Goal: Check status: Check status

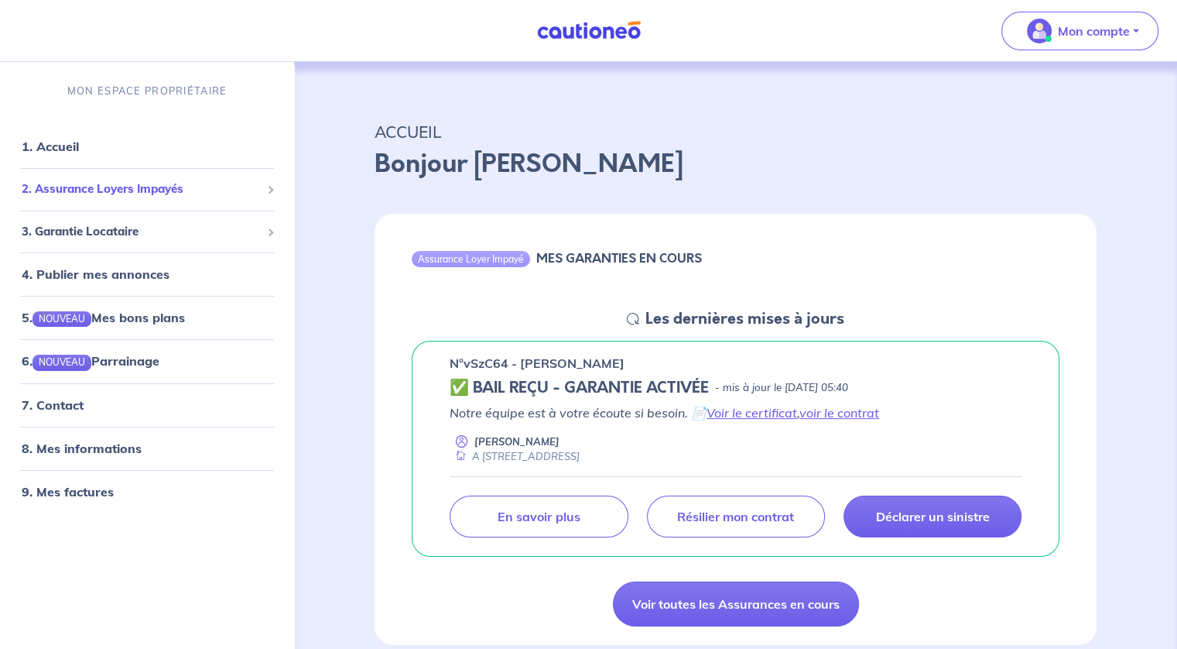
click at [254, 188] on span "2. Assurance Loyers Impayés" at bounding box center [141, 189] width 239 height 18
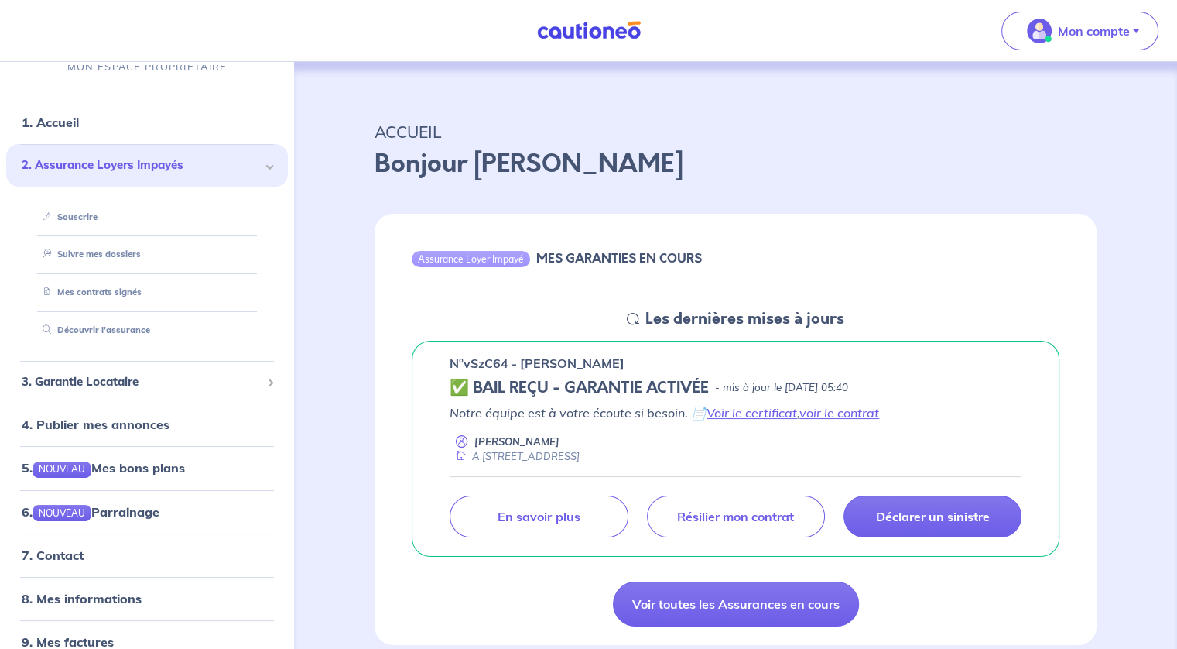
scroll to position [46, 0]
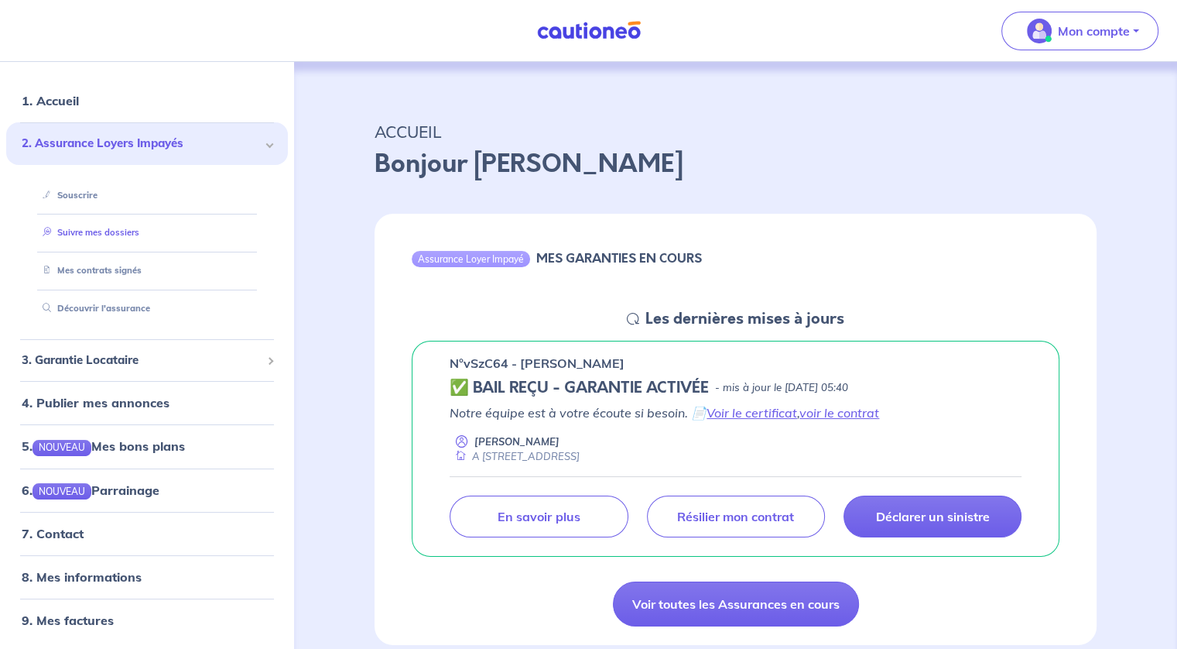
click at [103, 233] on link "Suivre mes dossiers" at bounding box center [87, 232] width 103 height 11
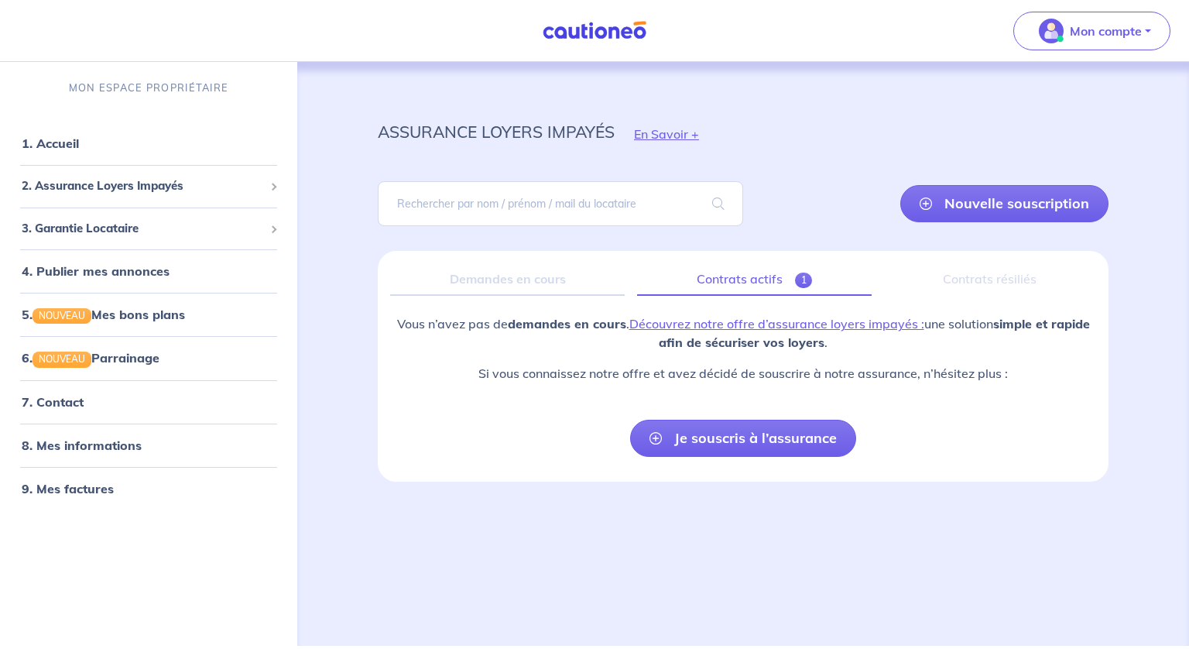
click at [748, 276] on link "Contrats actifs 1" at bounding box center [754, 279] width 235 height 33
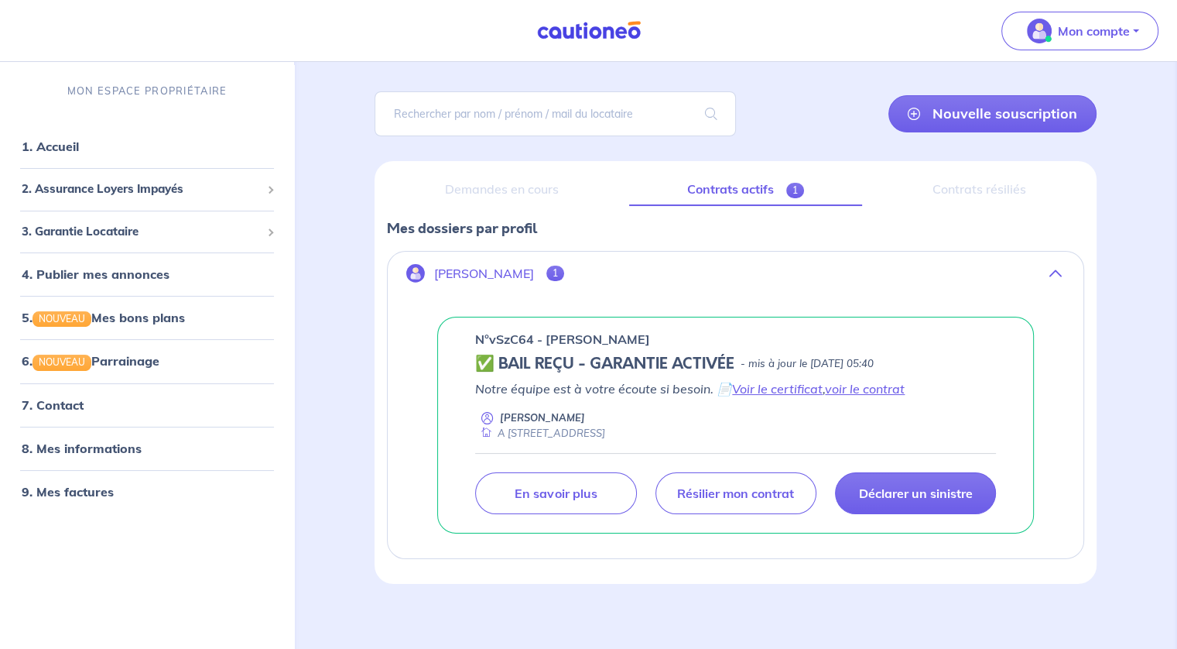
scroll to position [96, 0]
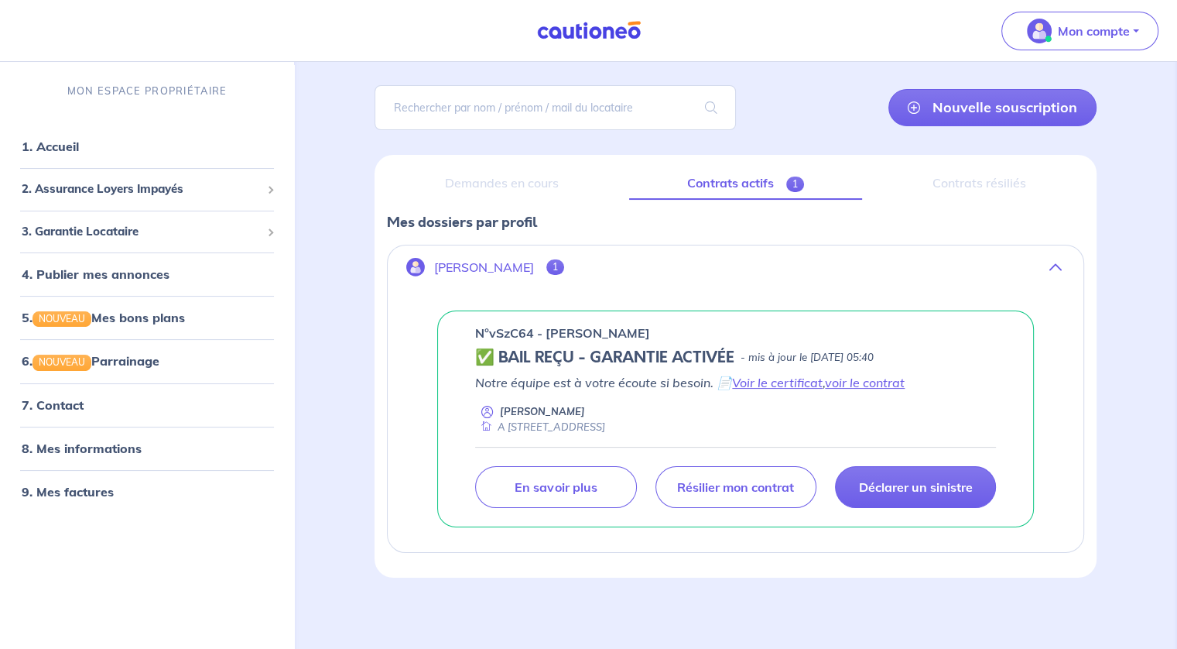
click at [563, 265] on span "1" at bounding box center [555, 266] width 18 height 15
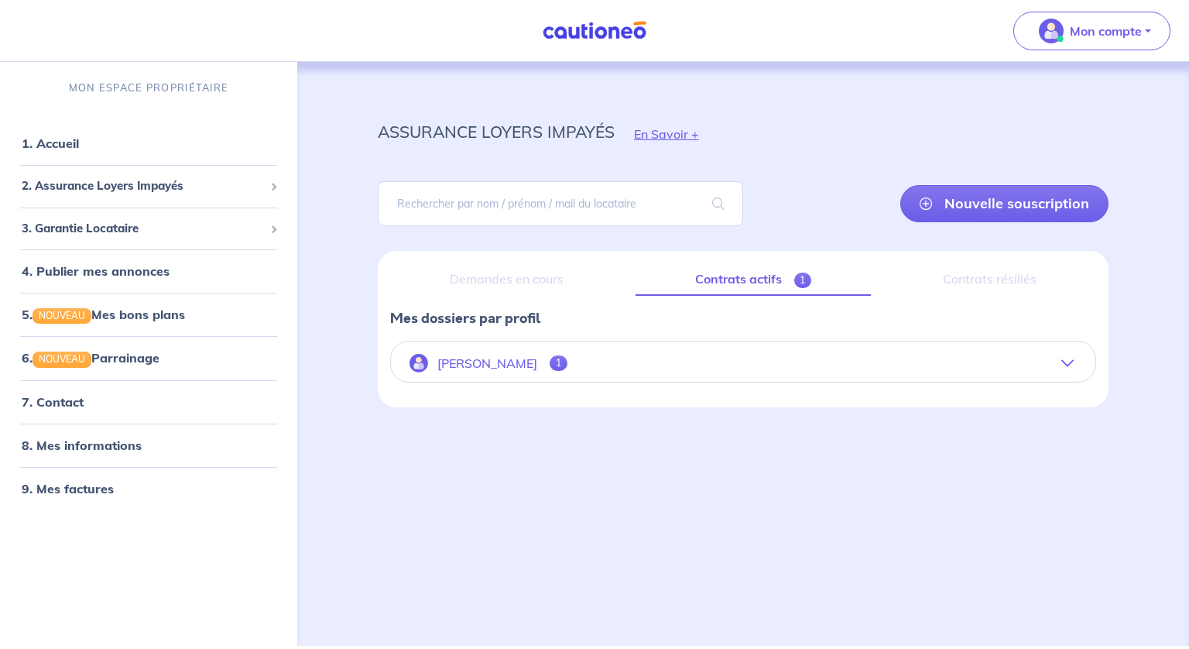
click at [512, 365] on p "[PERSON_NAME]" at bounding box center [487, 363] width 100 height 15
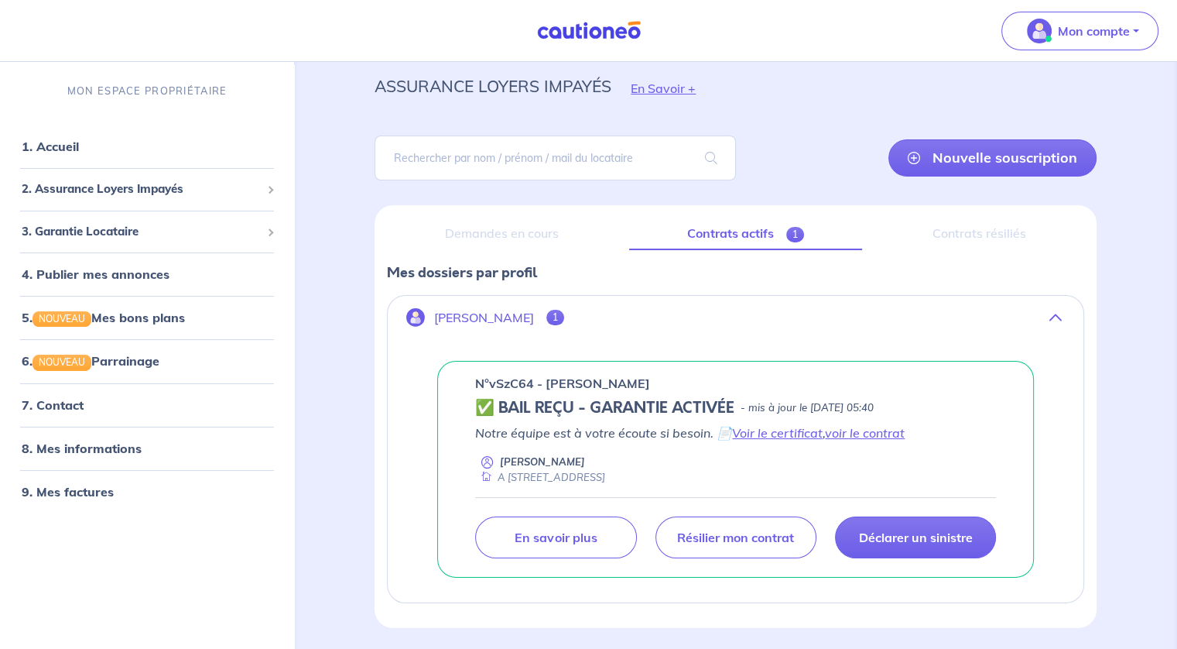
scroll to position [96, 0]
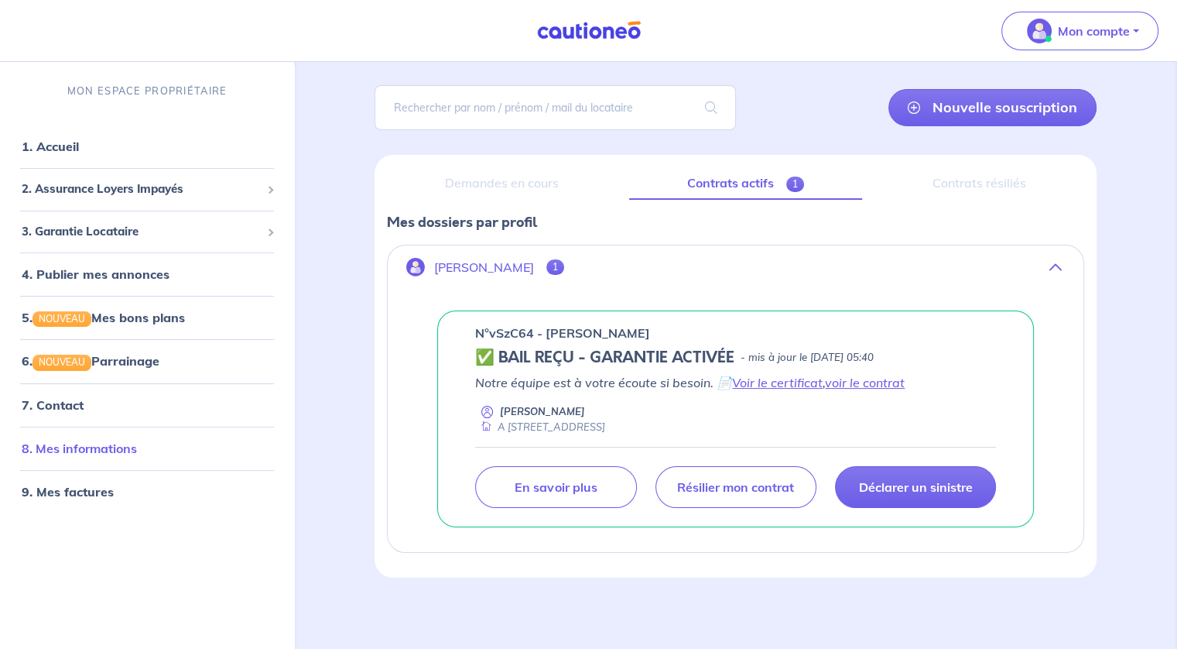
click at [97, 447] on link "8. Mes informations" at bounding box center [79, 447] width 115 height 15
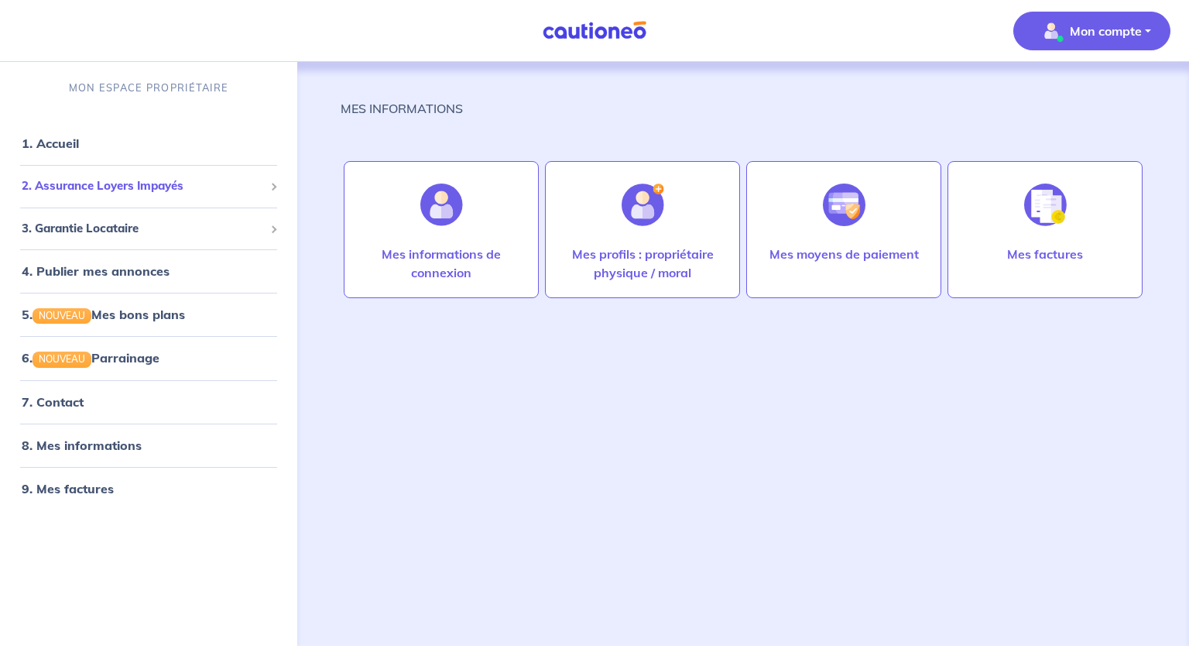
click at [177, 190] on span "2. Assurance Loyers Impayés" at bounding box center [143, 186] width 242 height 18
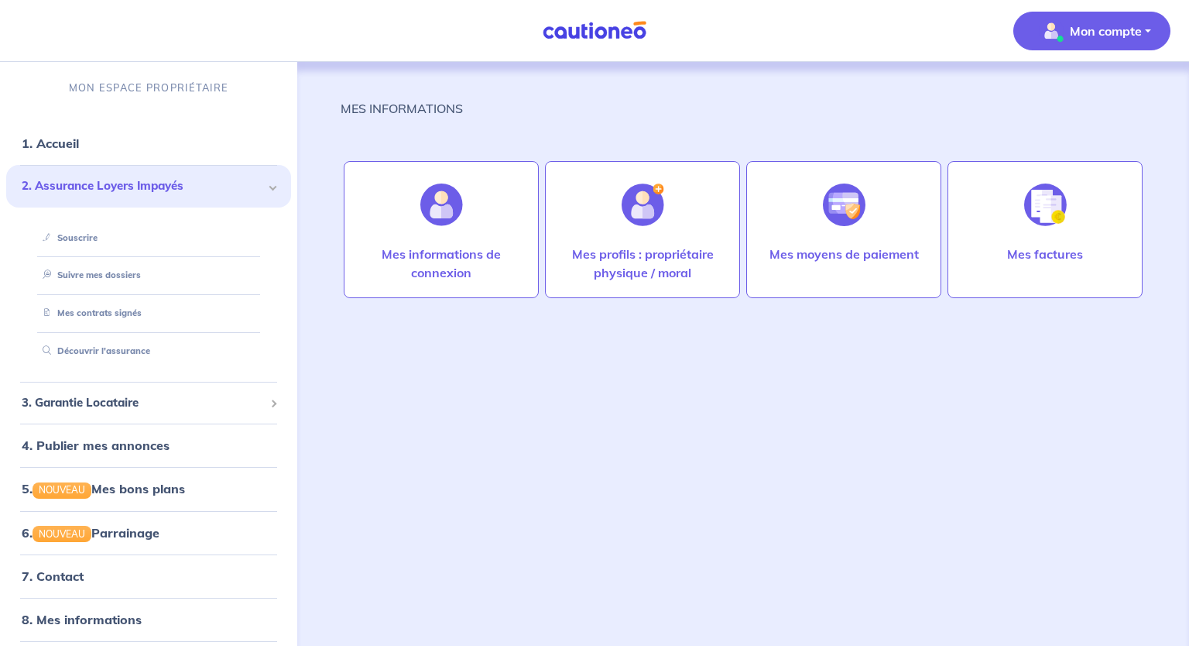
scroll to position [46, 0]
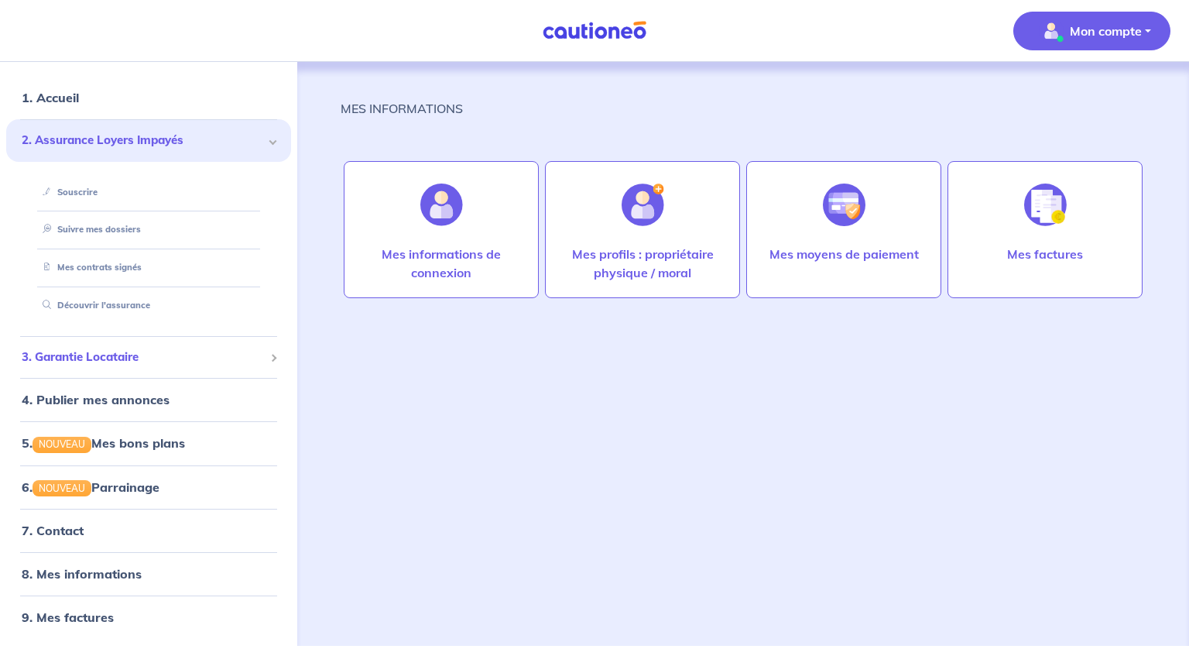
click at [139, 360] on span "3. Garantie Locataire" at bounding box center [143, 357] width 242 height 18
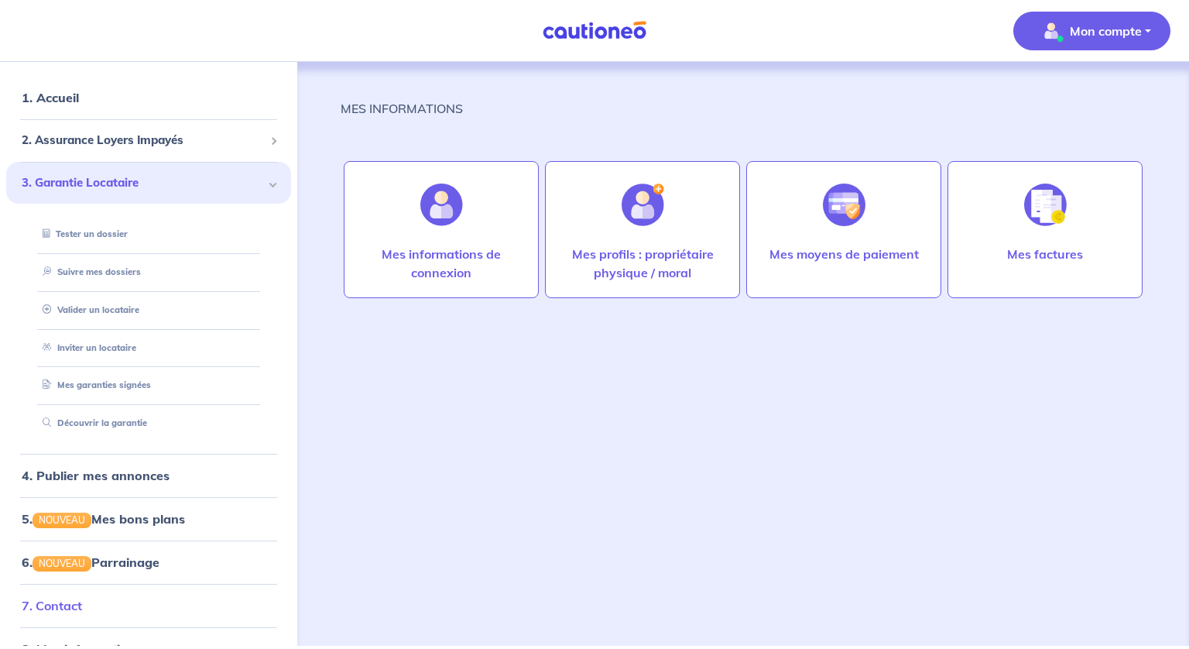
click at [80, 605] on link "7. Contact" at bounding box center [52, 604] width 60 height 15
